Goal: Information Seeking & Learning: Learn about a topic

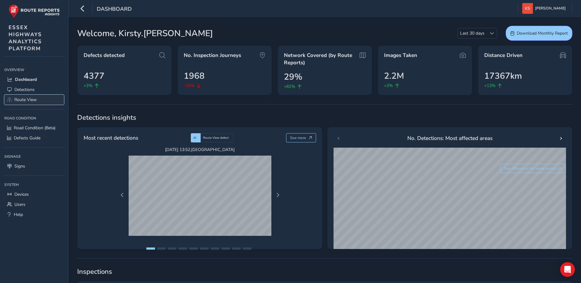
click at [32, 101] on span "Route View" at bounding box center [25, 100] width 22 height 6
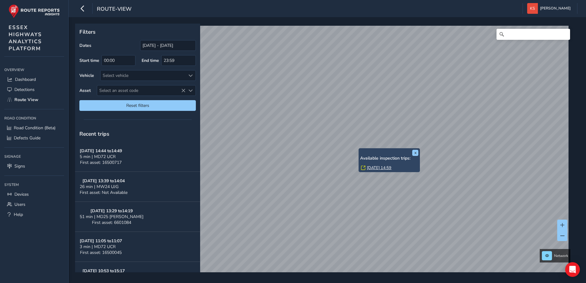
click at [371, 169] on link "[DATE] 14:59" at bounding box center [379, 168] width 25 height 6
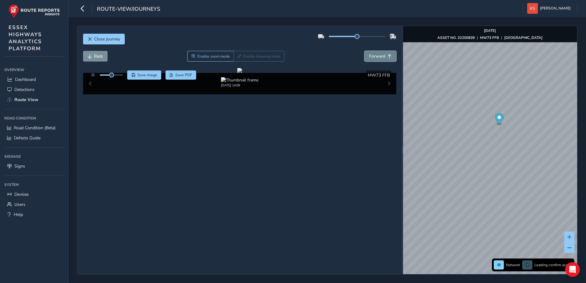
click at [380, 57] on span "Forward" at bounding box center [377, 56] width 16 height 6
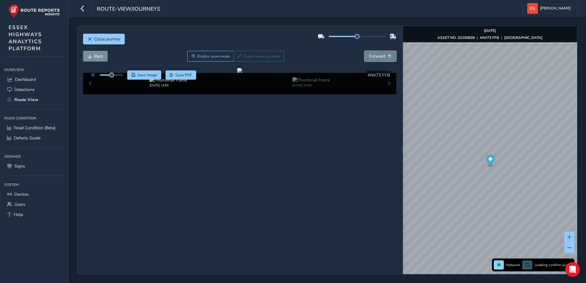
click at [380, 57] on span "Forward" at bounding box center [377, 56] width 16 height 6
click at [91, 56] on span "Back" at bounding box center [90, 56] width 4 height 4
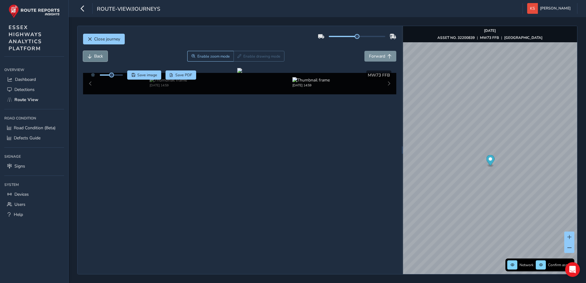
click at [91, 56] on span "Back" at bounding box center [90, 56] width 4 height 4
click at [373, 57] on span "Forward" at bounding box center [377, 56] width 16 height 6
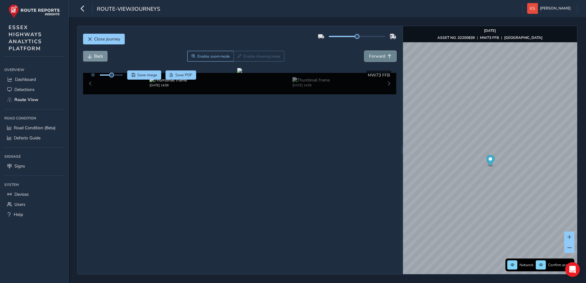
click at [373, 57] on span "Forward" at bounding box center [377, 56] width 16 height 6
click at [93, 39] on button "Close journey" at bounding box center [104, 39] width 42 height 11
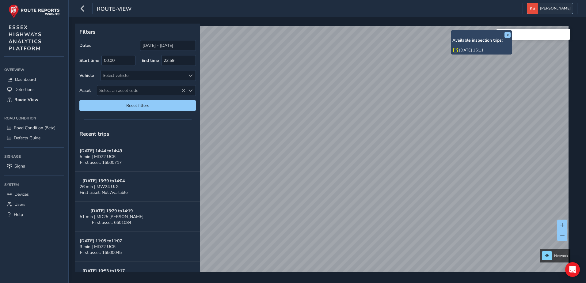
click at [566, 8] on span "[PERSON_NAME]" at bounding box center [555, 8] width 31 height 11
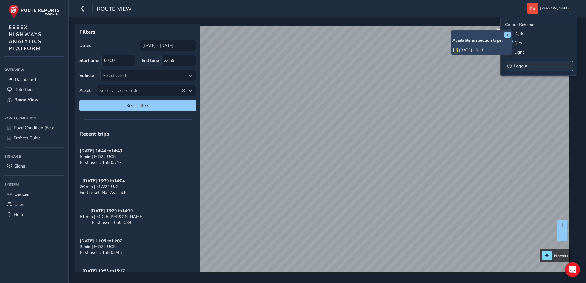
click at [519, 66] on span "Logout" at bounding box center [521, 66] width 14 height 6
